Goal: Information Seeking & Learning: Learn about a topic

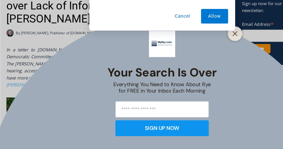
scroll to position [183, 0]
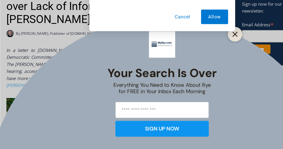
click at [206, 50] on icon "Close" at bounding box center [205, 48] width 5 height 5
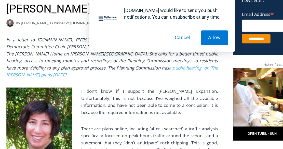
scroll to position [206, 0]
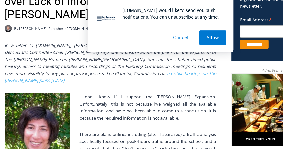
drag, startPoint x: 5, startPoint y: 41, endPoint x: 18, endPoint y: 39, distance: 13.6
click at [18, 39] on div "MyRye.com would like to send you push notifications. You can unsubscribe at any…" at bounding box center [141, 22] width 283 height 45
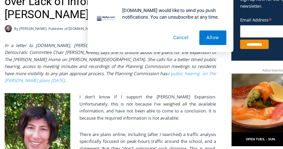
drag, startPoint x: 18, startPoint y: 39, endPoint x: 22, endPoint y: 41, distance: 4.6
click at [22, 41] on div "MyRye.com would like to send you push notifications. You can unsubscribe at any…" at bounding box center [141, 22] width 283 height 45
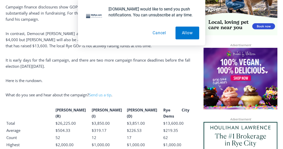
scroll to position [374, 0]
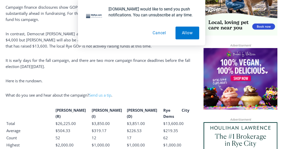
click at [162, 33] on button "Cancel" at bounding box center [159, 33] width 26 height 13
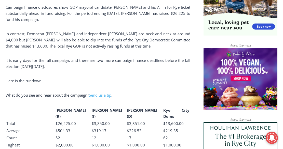
scroll to position [1346, 0]
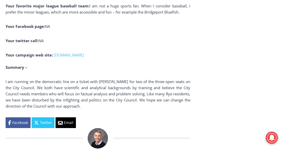
scroll to position [1482, 0]
